Goal: Information Seeking & Learning: Understand process/instructions

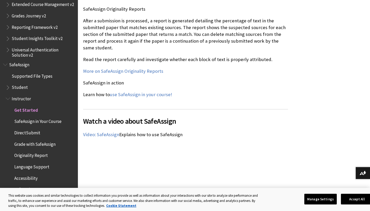
scroll to position [633, 0]
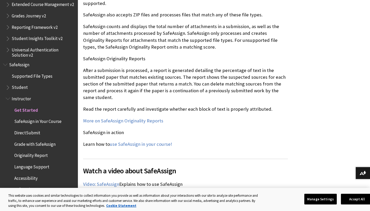
scroll to position [568, 0]
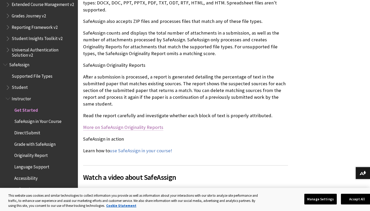
click at [148, 124] on link "More on SafeAssign Originality Reports" at bounding box center [123, 127] width 80 height 6
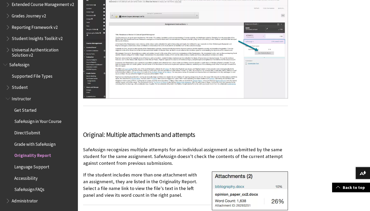
scroll to position [380, 0]
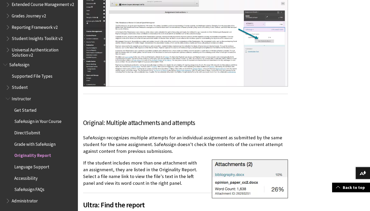
click at [33, 131] on span "DirectSubmit" at bounding box center [27, 131] width 26 height 7
click at [30, 86] on span "Student" at bounding box center [40, 87] width 69 height 9
click at [20, 88] on span "Student" at bounding box center [20, 86] width 17 height 7
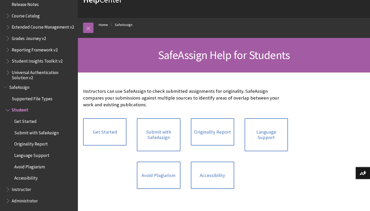
scroll to position [47, 0]
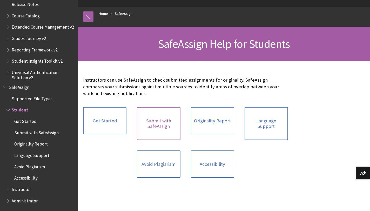
click at [173, 119] on link "Submit with SafeAssign" at bounding box center [158, 123] width 43 height 33
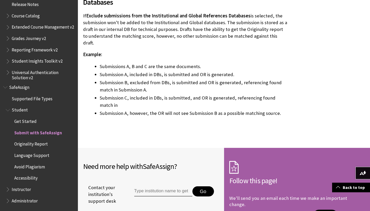
scroll to position [1146, 0]
click at [54, 142] on span "Originality Report" at bounding box center [41, 144] width 66 height 9
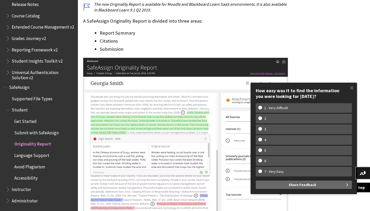
scroll to position [761, 0]
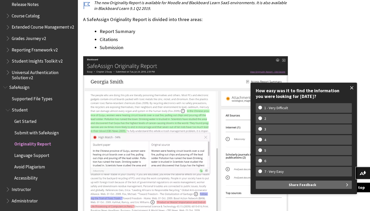
click at [348, 84] on span at bounding box center [351, 87] width 11 height 11
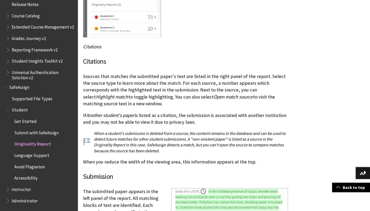
scroll to position [1110, 0]
